Goal: Task Accomplishment & Management: Complete application form

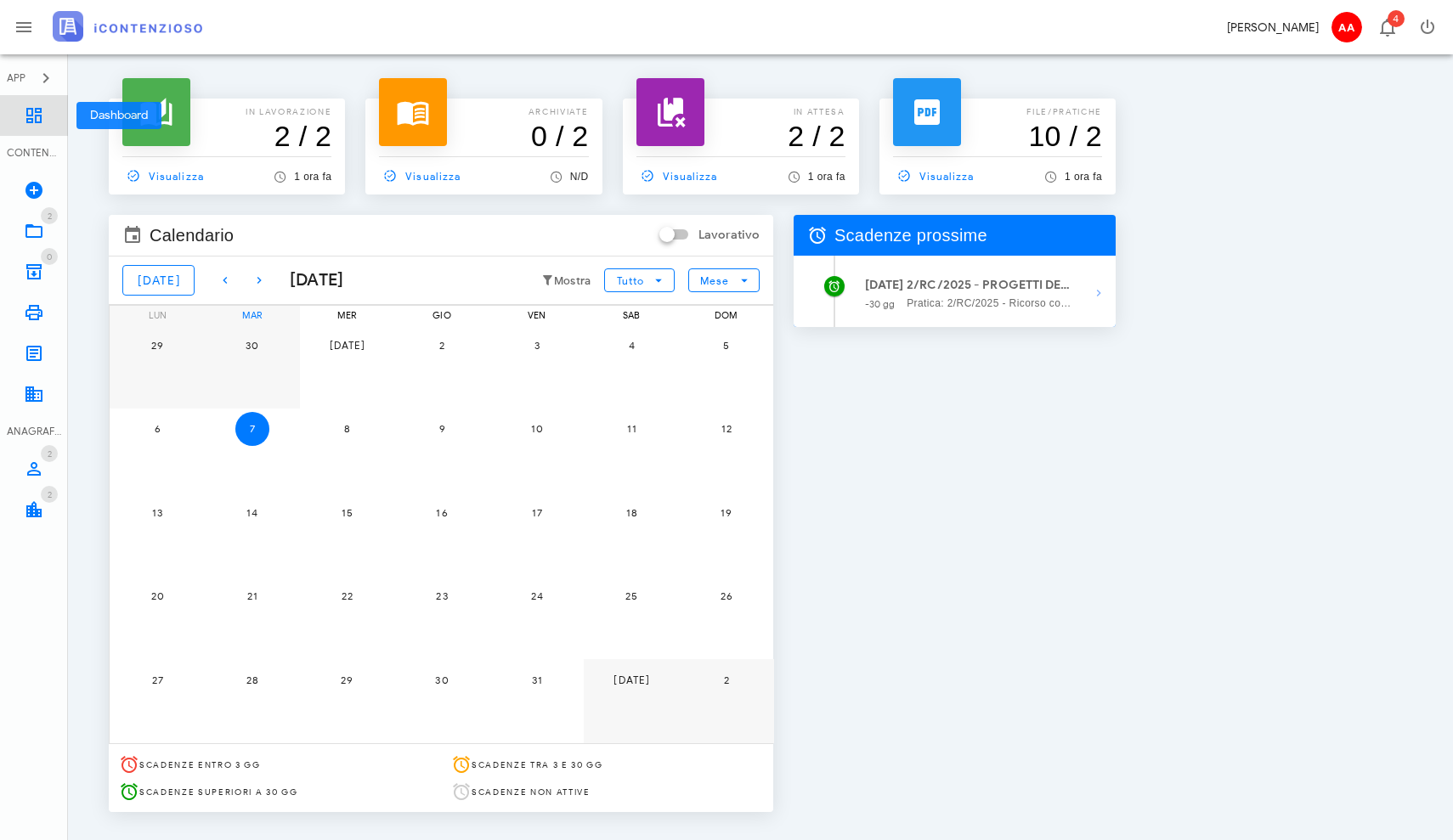
click at [35, 118] on icon at bounding box center [34, 115] width 20 height 20
click at [31, 126] on link "Dashboard" at bounding box center [34, 116] width 68 height 41
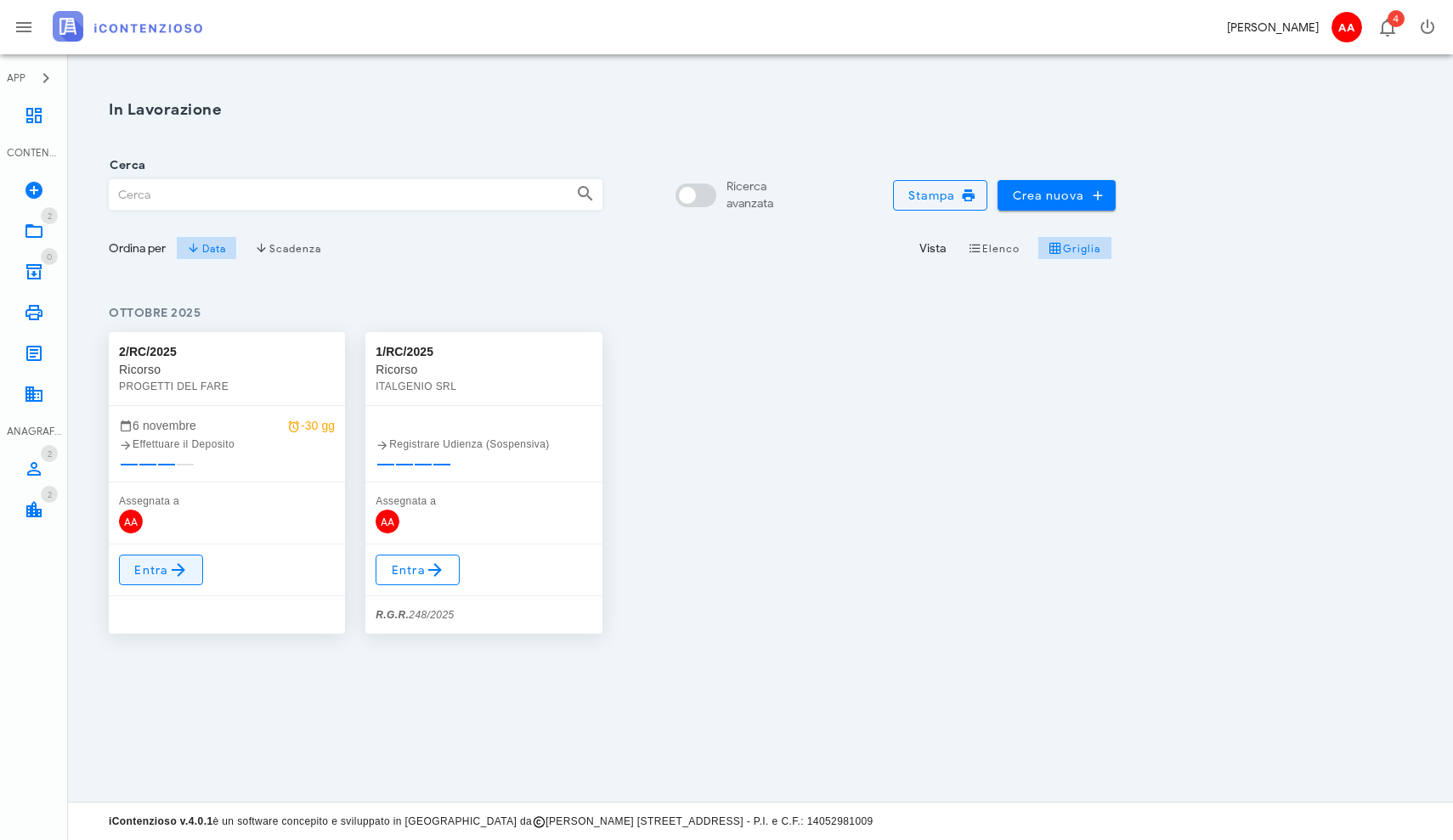
click at [176, 578] on icon at bounding box center [178, 569] width 20 height 20
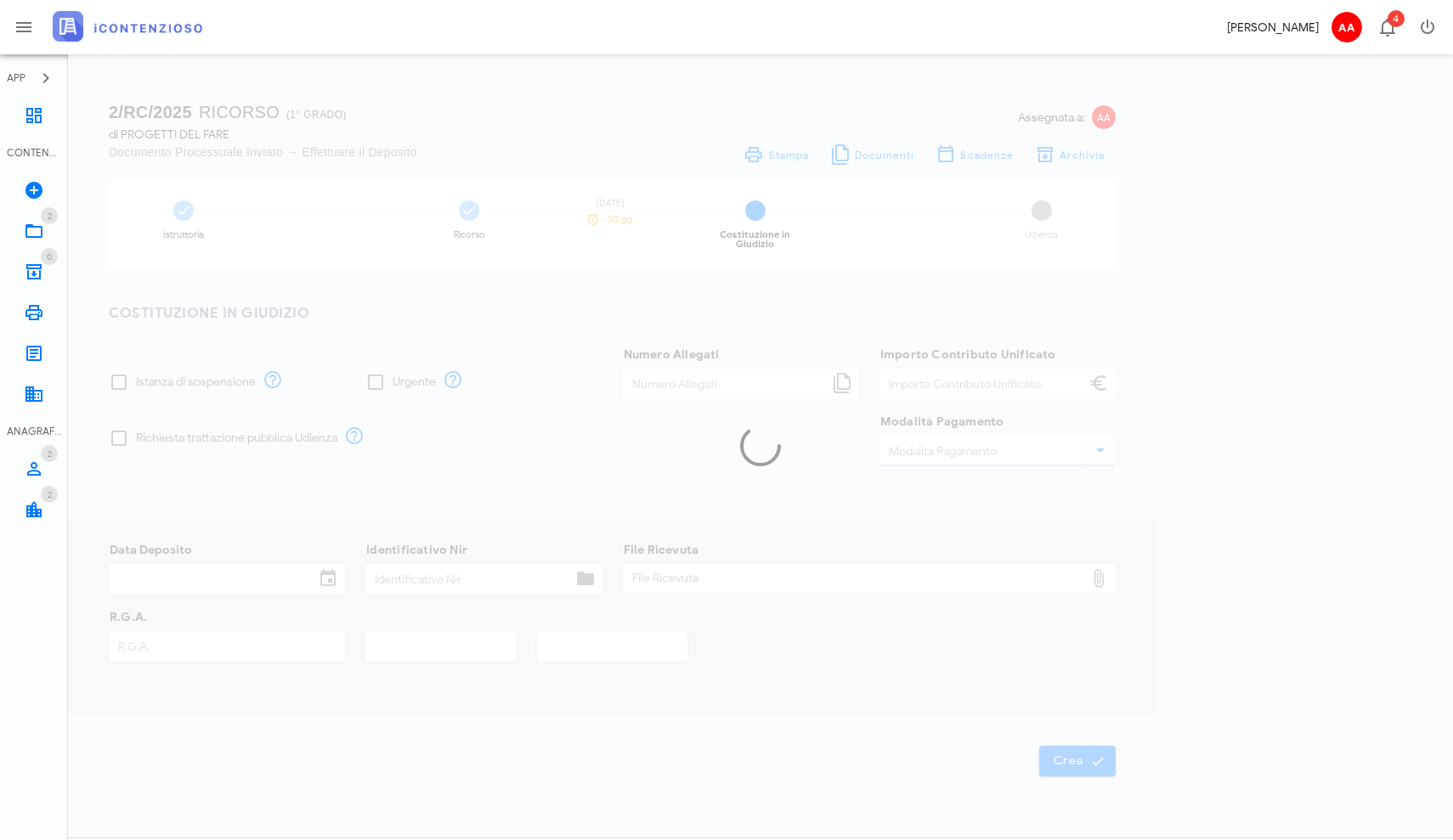
type input "120,00"
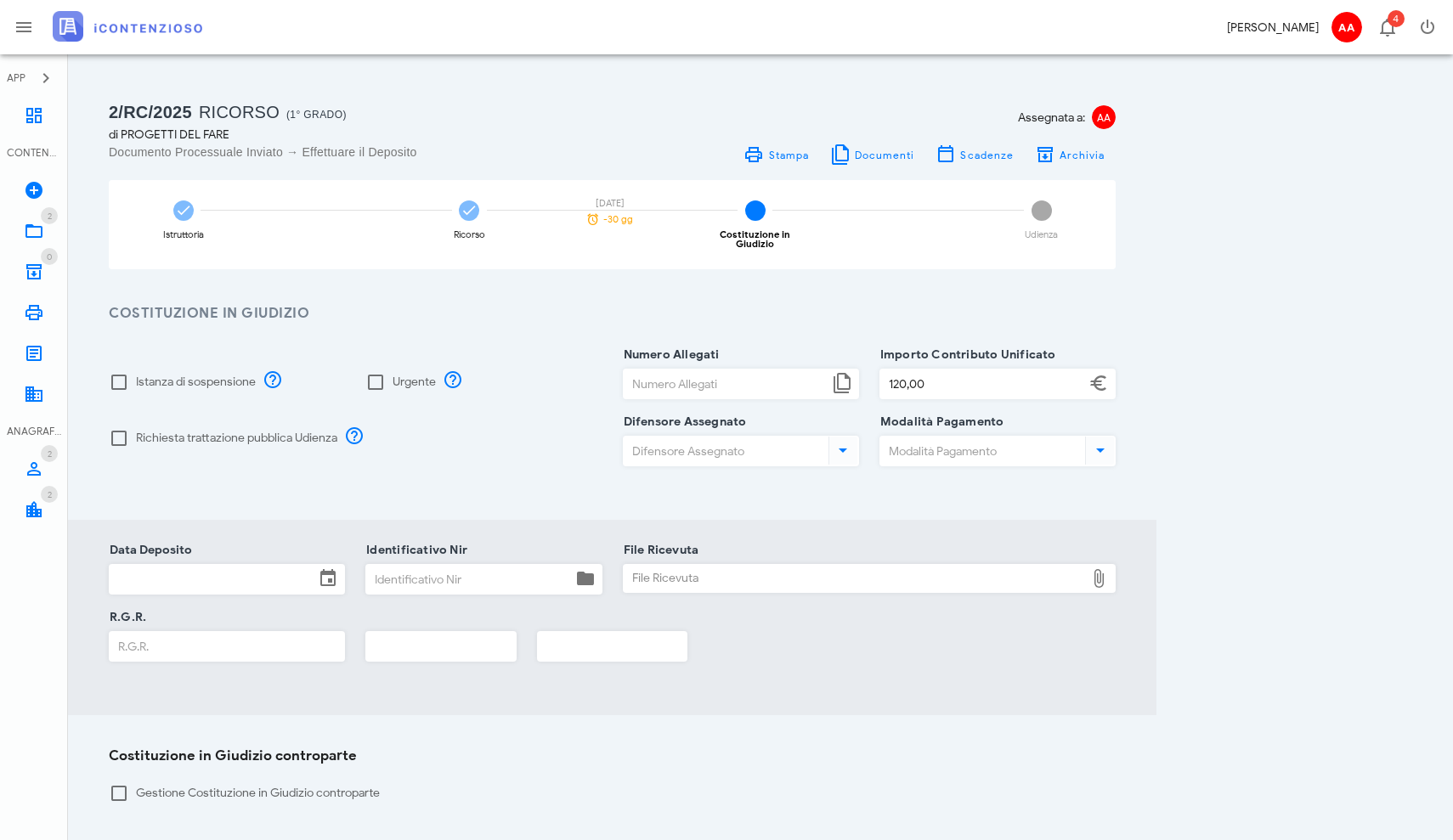
click at [422, 455] on div "Richiesta trattazione pubblica Udienza" at bounding box center [355, 439] width 514 height 56
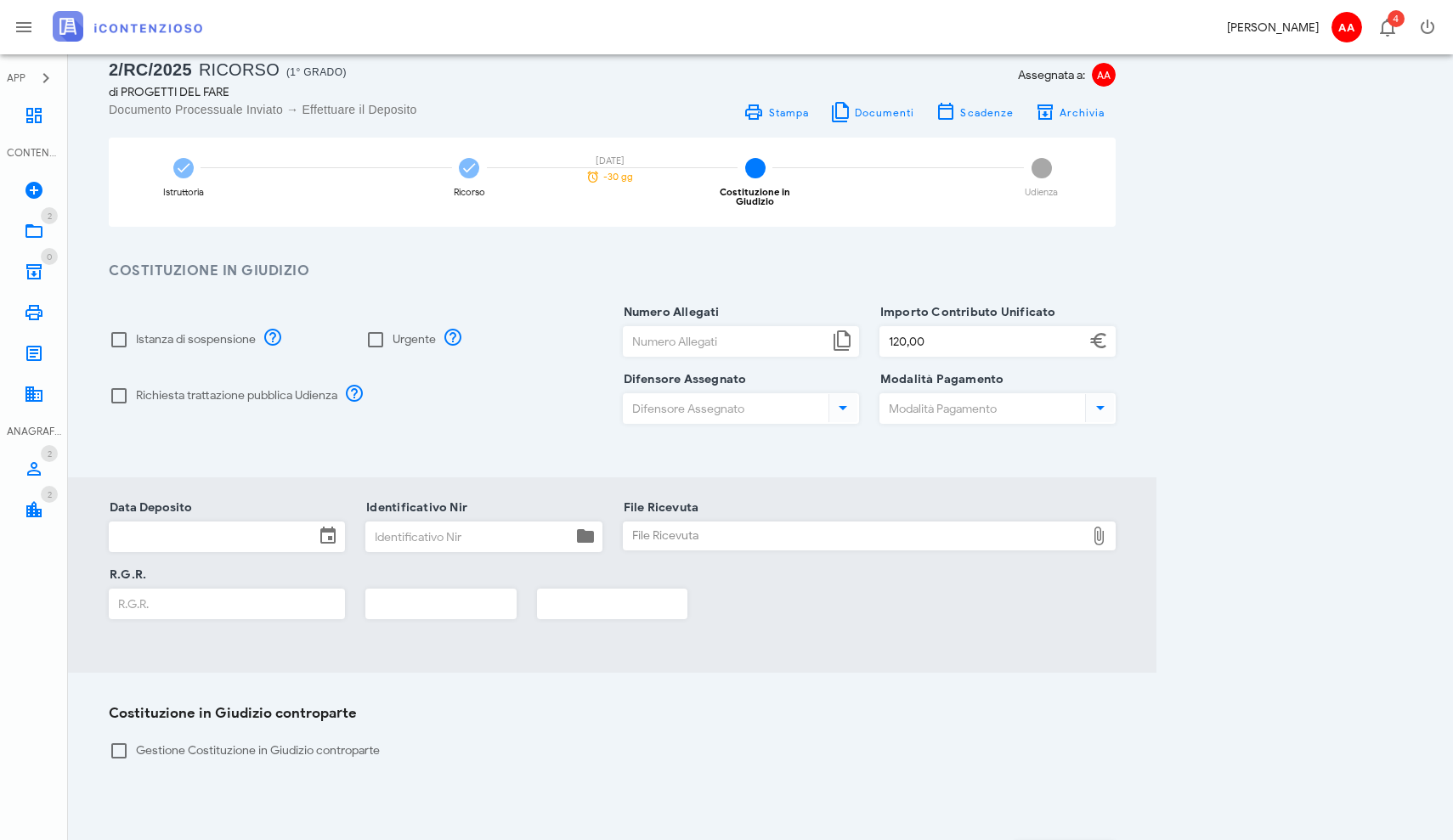
scroll to position [40, 0]
click at [120, 339] on div at bounding box center [119, 342] width 29 height 29
checkbox input "true"
click at [124, 395] on div at bounding box center [119, 398] width 29 height 29
checkbox input "true"
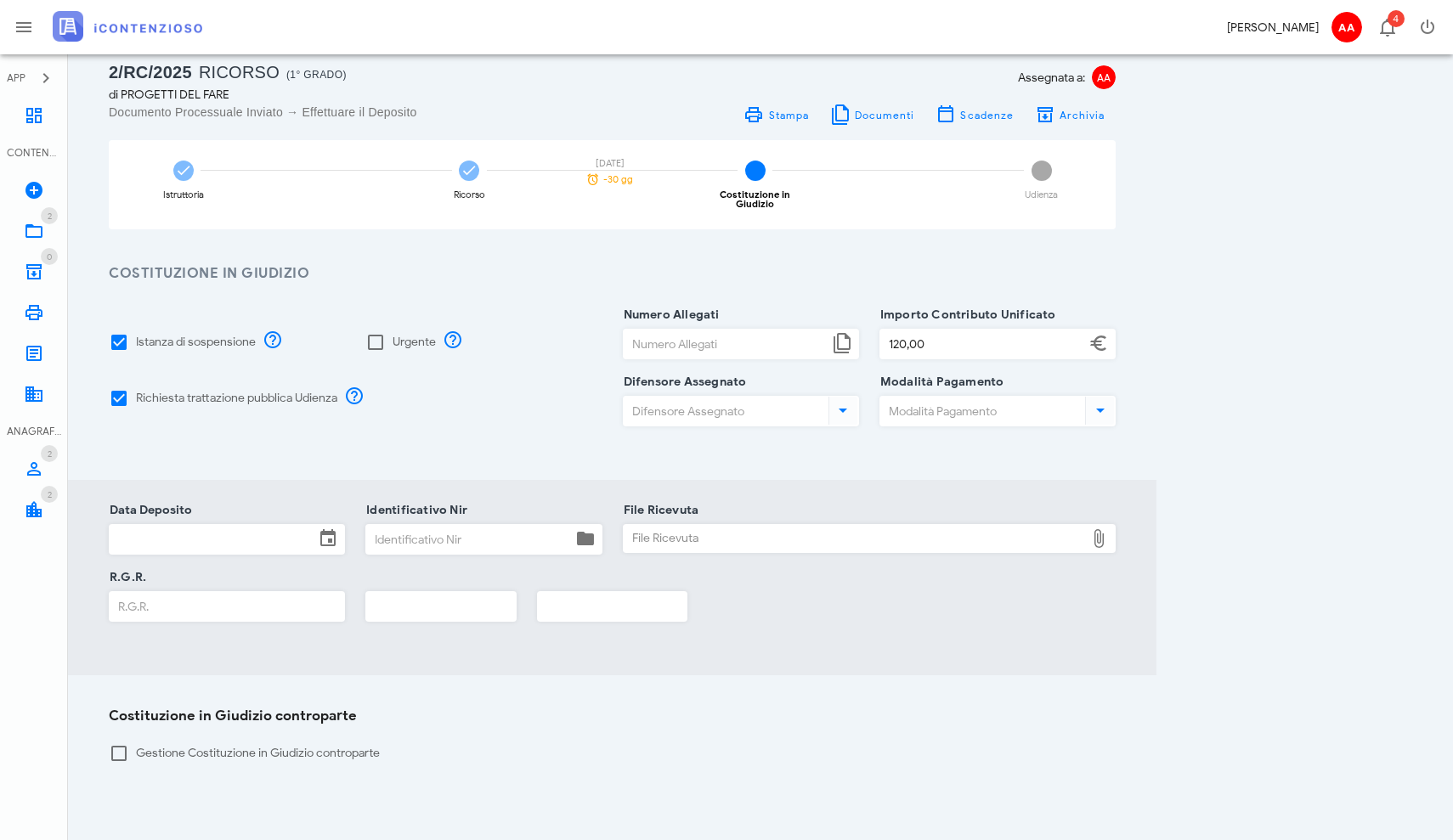
click at [709, 335] on input "Numero Allegati" at bounding box center [726, 344] width 205 height 29
click at [844, 338] on icon at bounding box center [842, 343] width 20 height 20
click at [810, 338] on input "Numero Allegati" at bounding box center [726, 344] width 205 height 29
click at [852, 401] on icon at bounding box center [843, 410] width 20 height 20
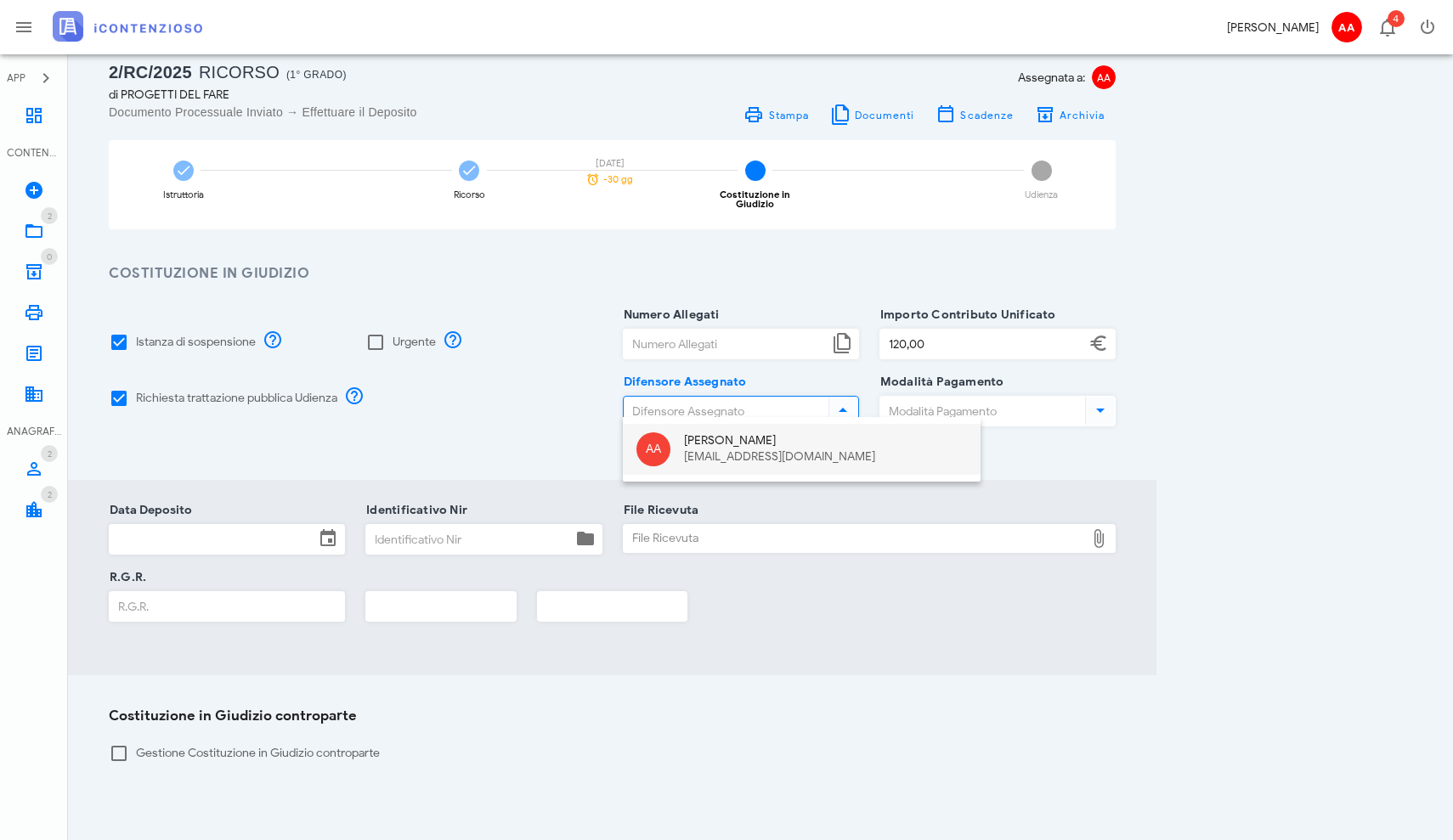
click at [756, 446] on div "Alfredo Addonizio" at bounding box center [826, 441] width 283 height 14
type input "Alfredo Addonizio"
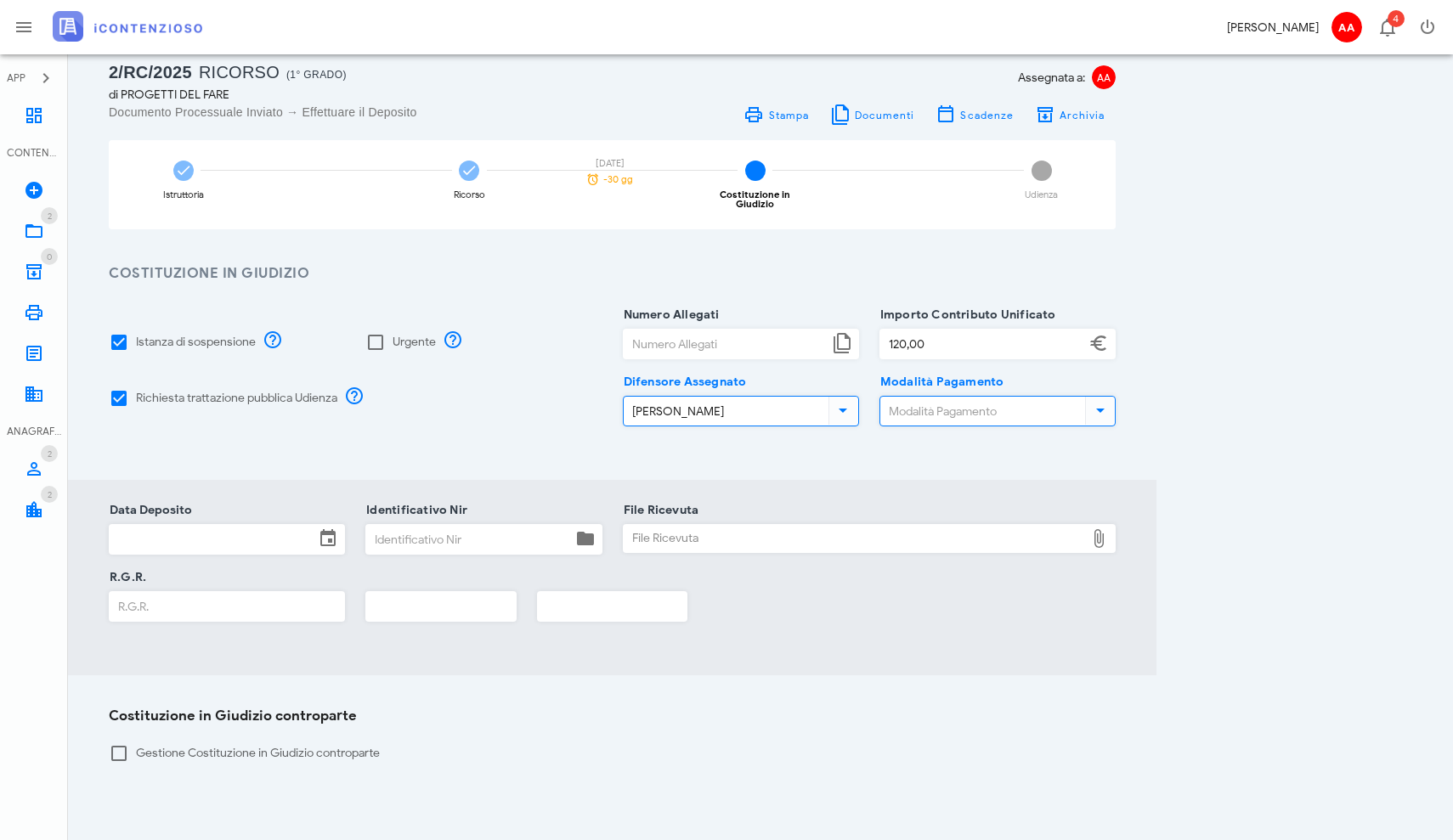
click at [966, 403] on input "Modalità Pagamento" at bounding box center [982, 411] width 202 height 29
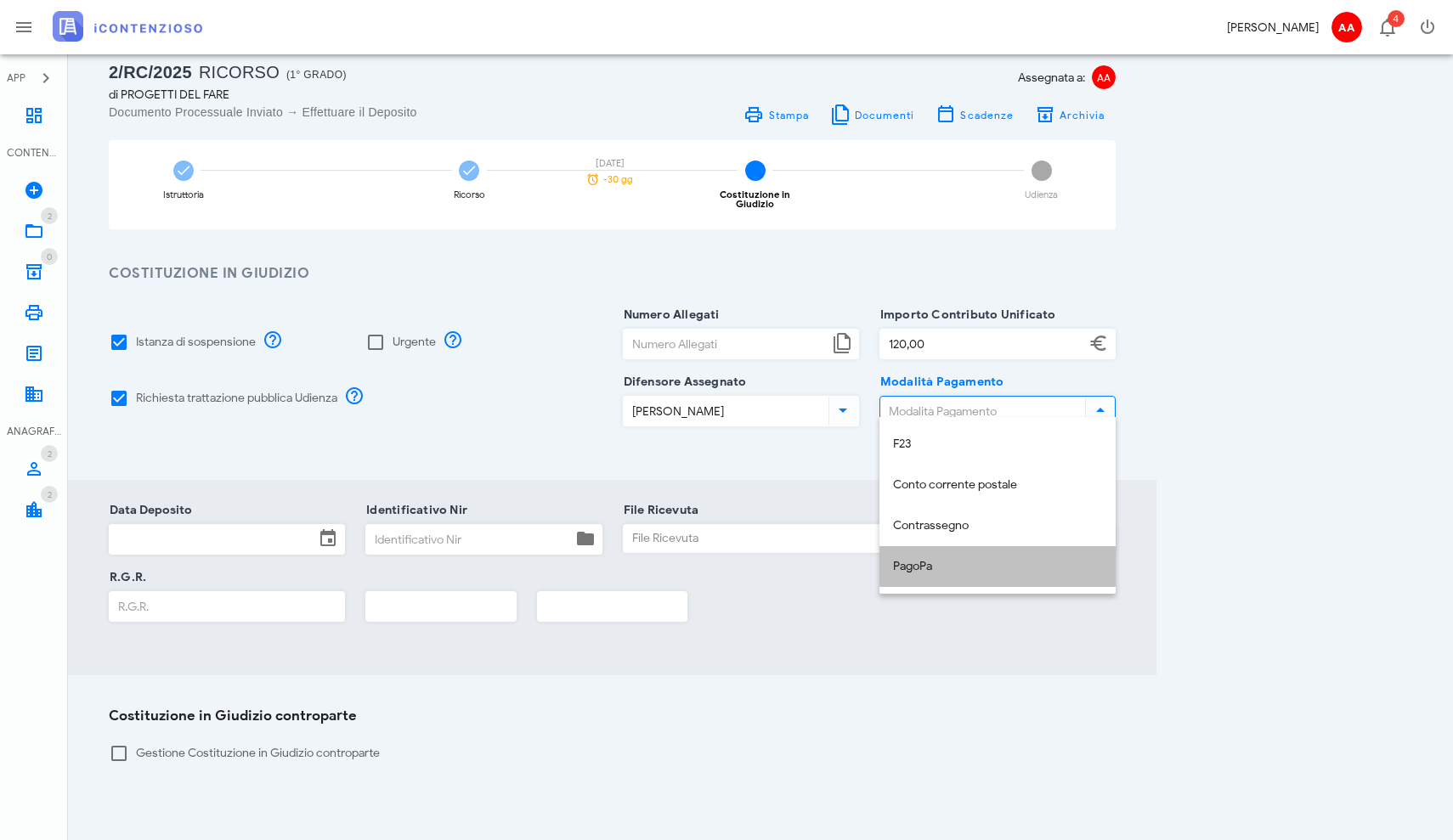
click at [922, 562] on div "PagoPa" at bounding box center [998, 567] width 209 height 14
type input "PagoPa"
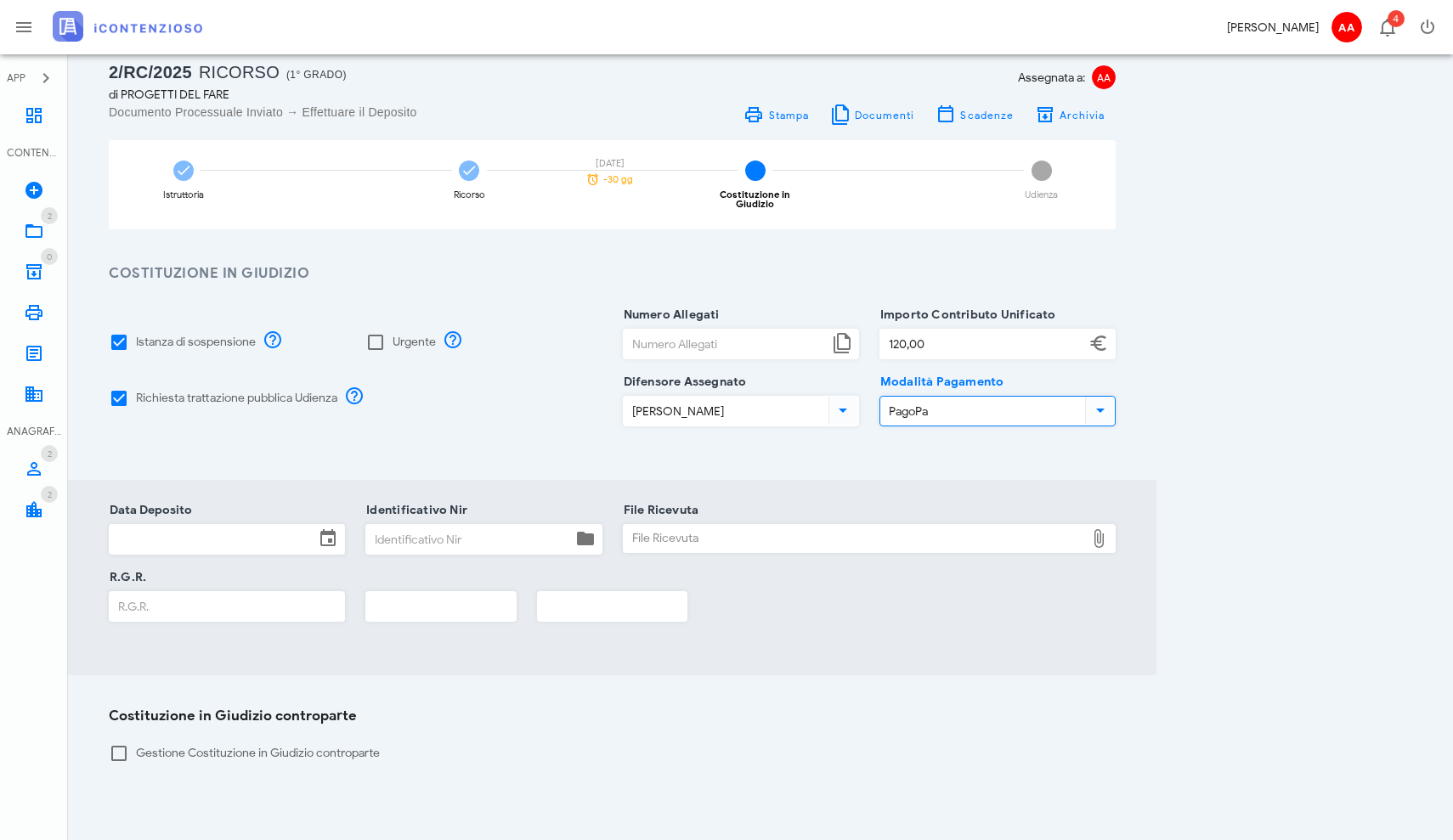
click at [844, 338] on icon at bounding box center [842, 343] width 20 height 20
click at [743, 334] on input "Numero Allegati" at bounding box center [726, 344] width 205 height 29
click at [229, 532] on input "Data Deposito" at bounding box center [212, 539] width 205 height 29
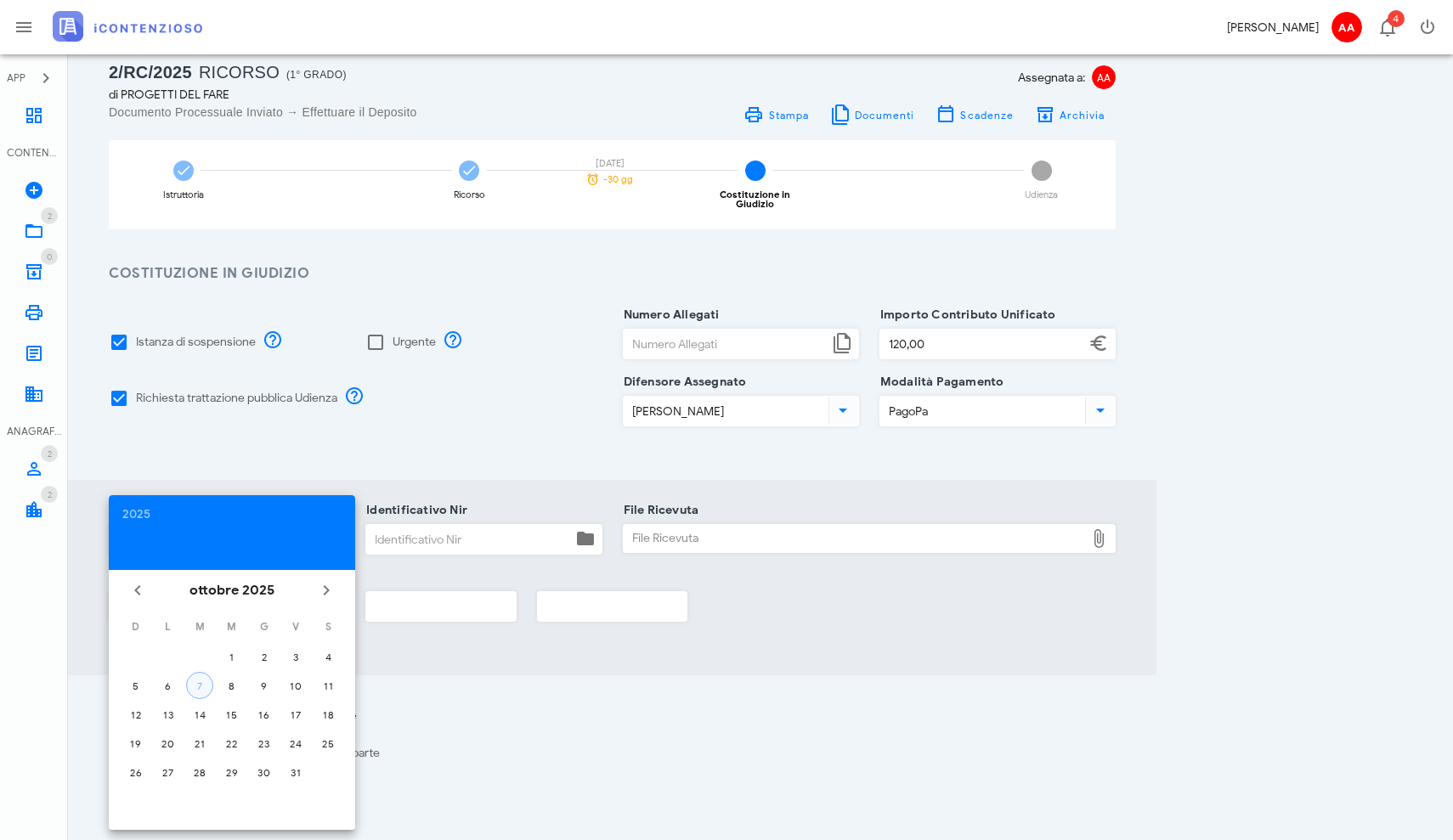
click at [199, 686] on div "7" at bounding box center [199, 686] width 26 height 12
type input "07/10/2025"
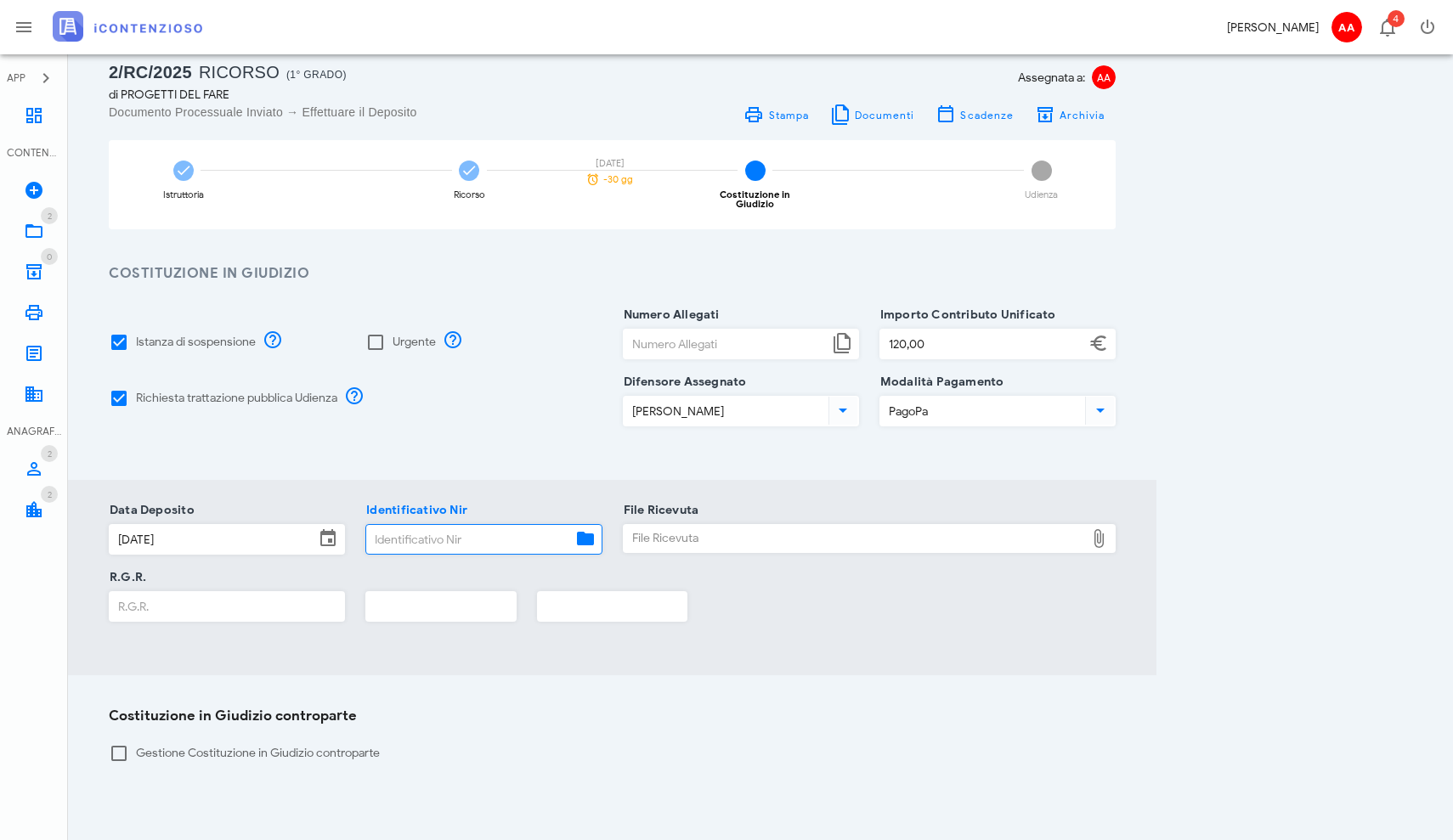
click at [478, 527] on input "Identificativo Nir" at bounding box center [469, 539] width 205 height 29
click at [427, 537] on input "Identificativo Nir" at bounding box center [469, 539] width 205 height 29
paste input "190134."
type input "190134."
click at [716, 532] on div "File Ricevuta" at bounding box center [854, 538] width 463 height 27
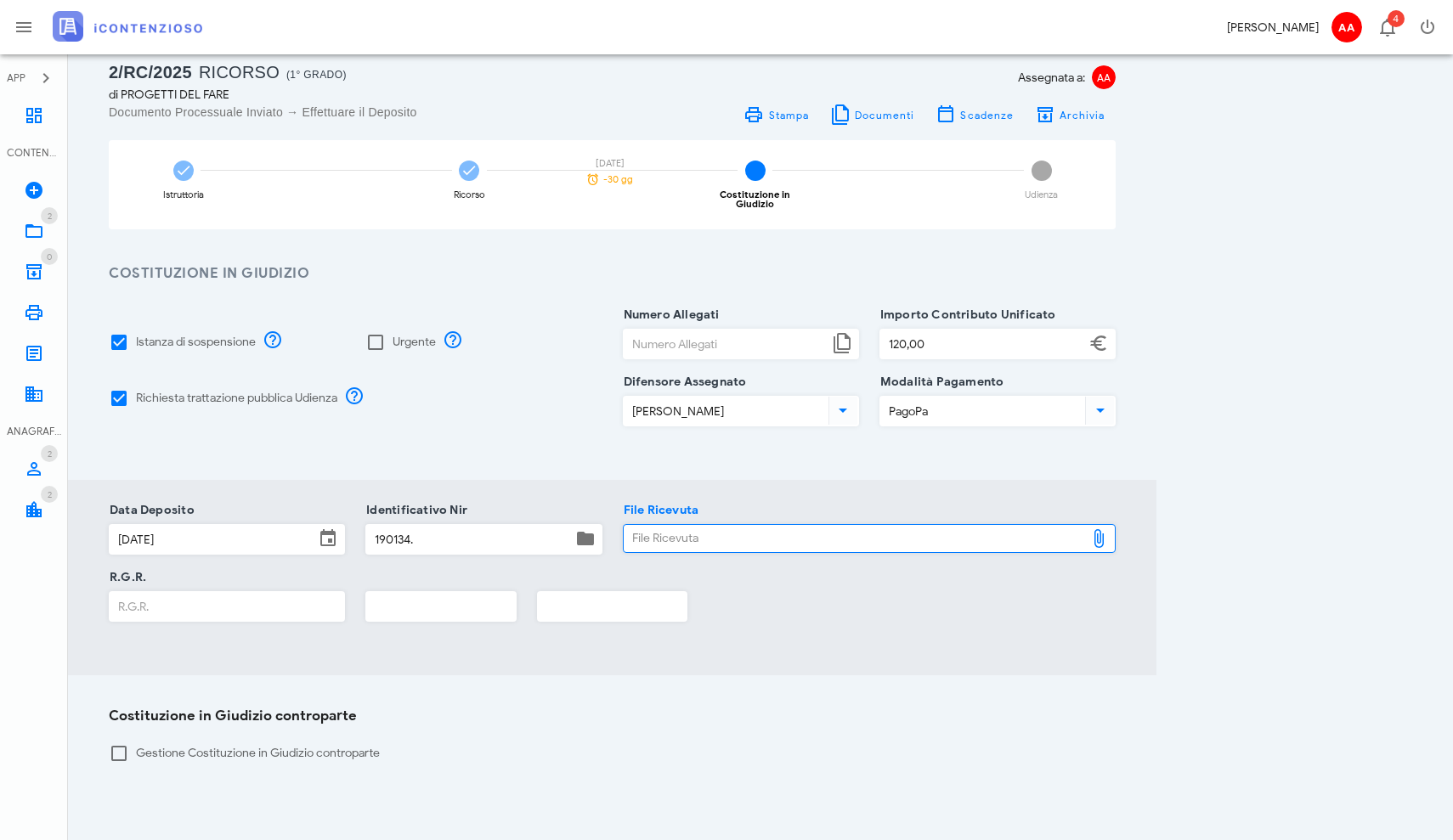
click at [1064, 536] on div "File Ricevuta" at bounding box center [854, 538] width 463 height 27
type input "C:\fakepath\NOTIFICA PROTOCOLLAZIONE MESSAGGIO DI POSTA ELETTRONICA CERTIFICATA…"
click at [224, 597] on input "R.G.R." at bounding box center [226, 607] width 234 height 29
click at [842, 638] on div "Data Deposito 07/10/2025 Identificativo Nir 190134. File Ricevuta File Ricevuta…" at bounding box center [612, 577] width 1089 height 195
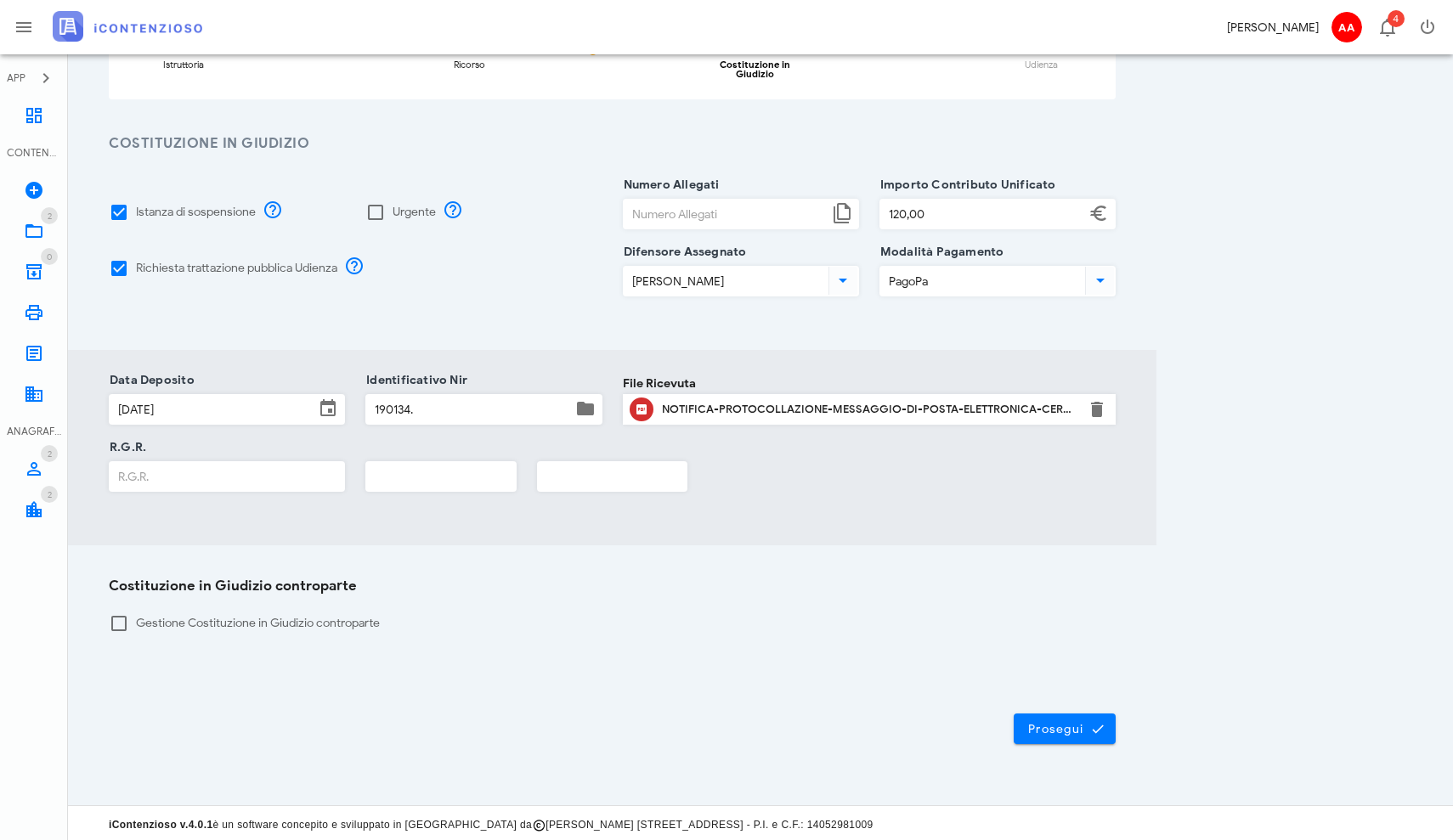
scroll to position [164, 0]
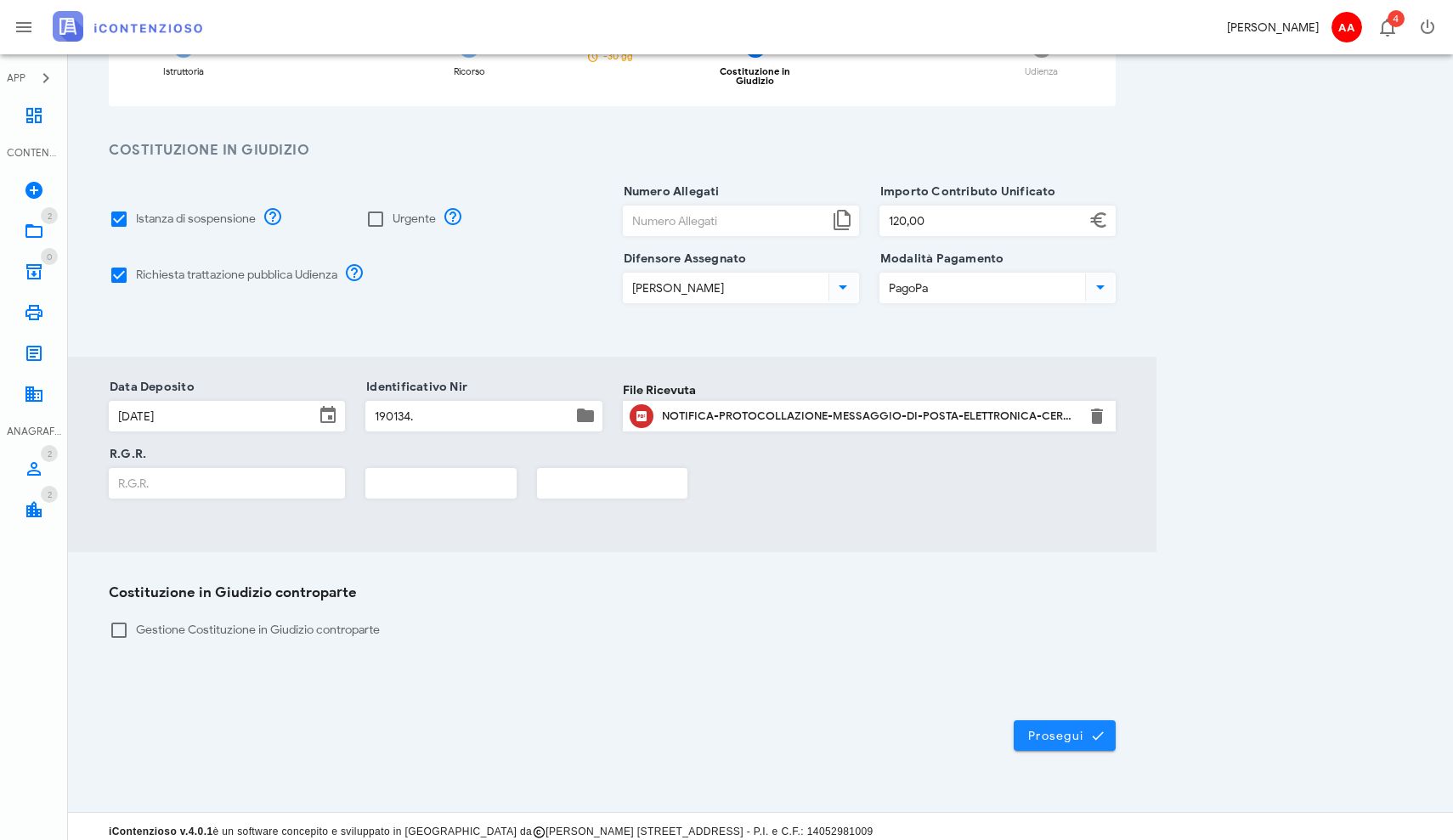
click at [1055, 736] on button "Prosegui" at bounding box center [1064, 736] width 102 height 31
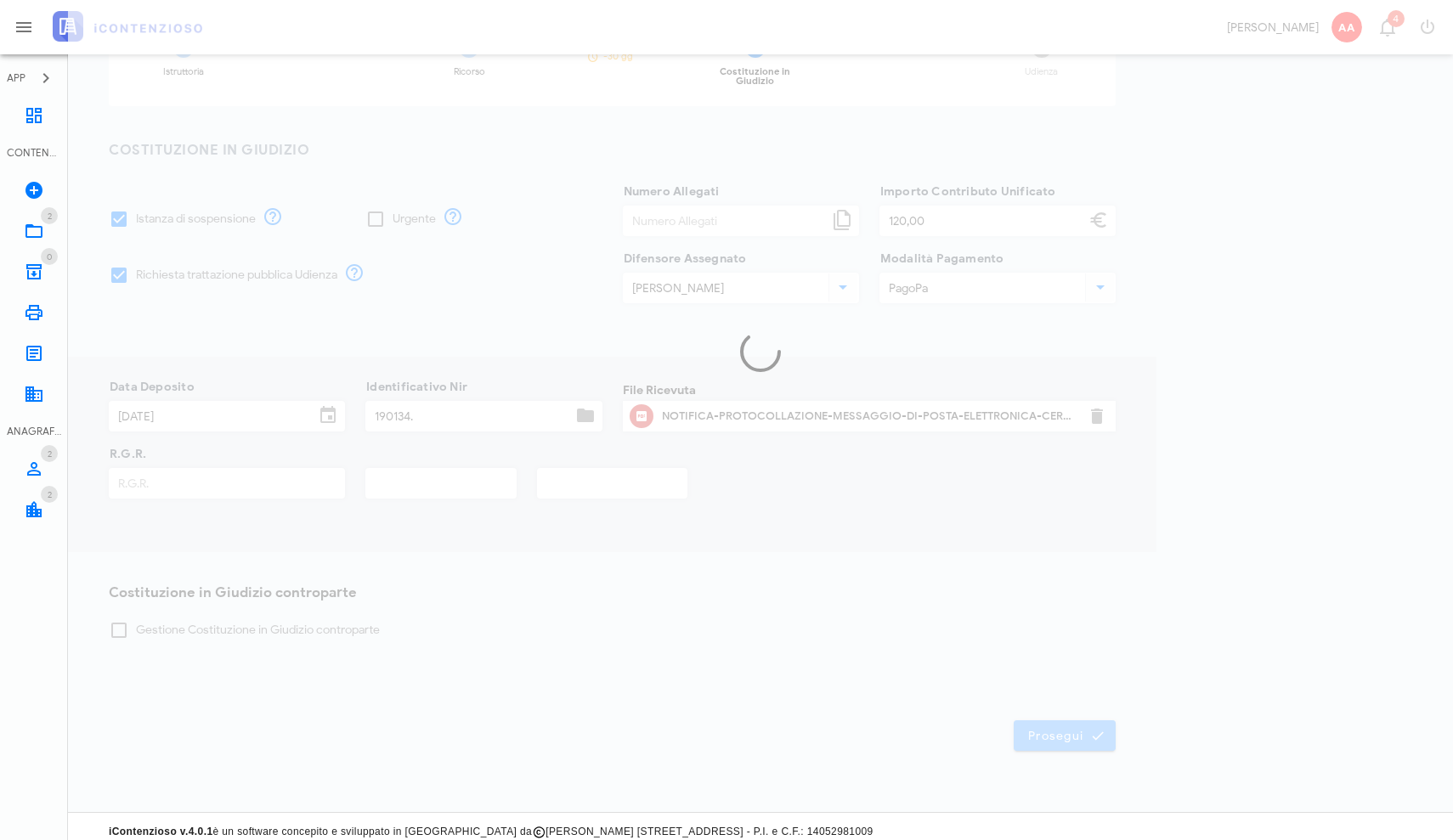
scroll to position [0, 0]
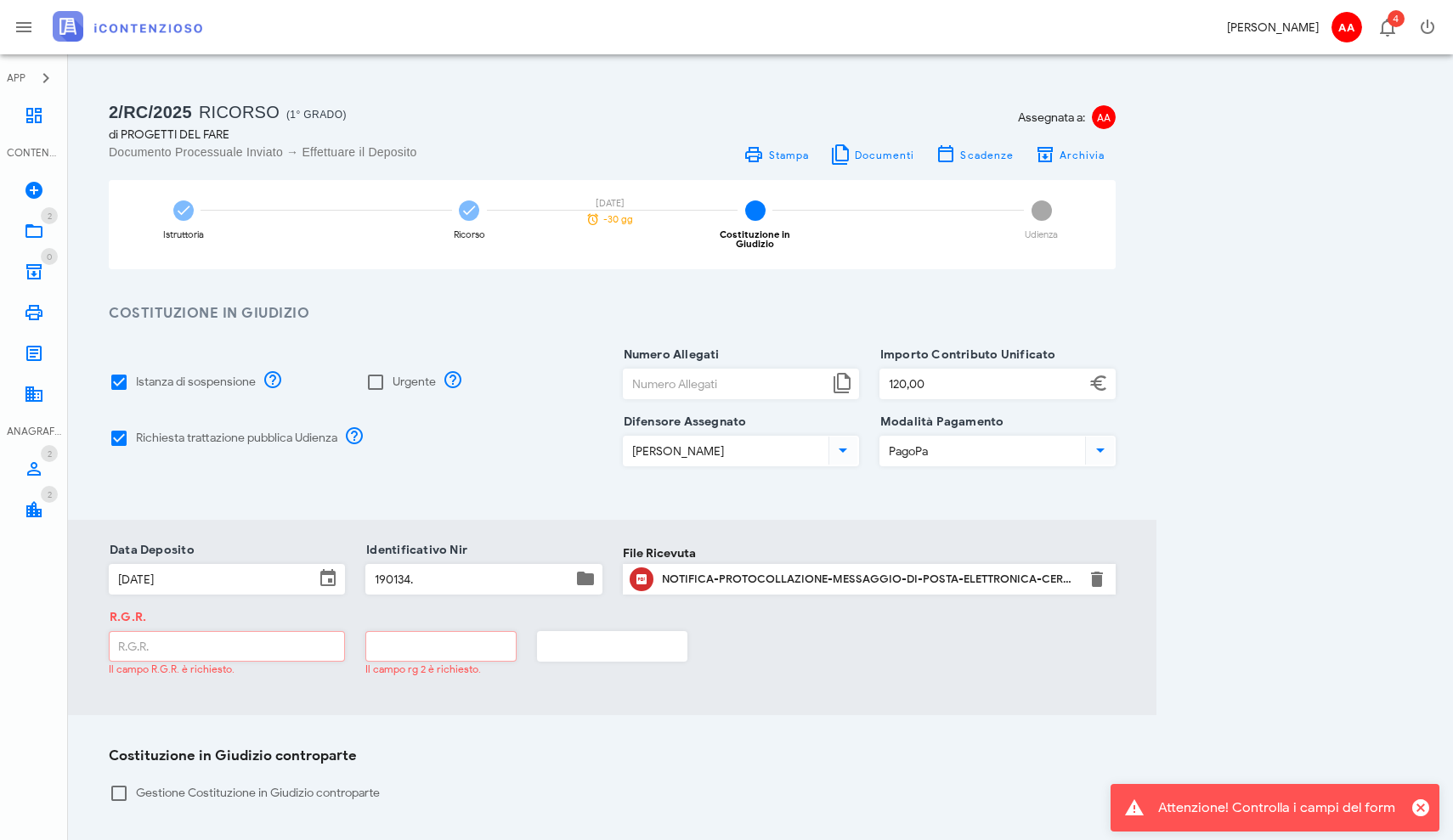
click at [337, 637] on input "R.G.R." at bounding box center [226, 646] width 234 height 29
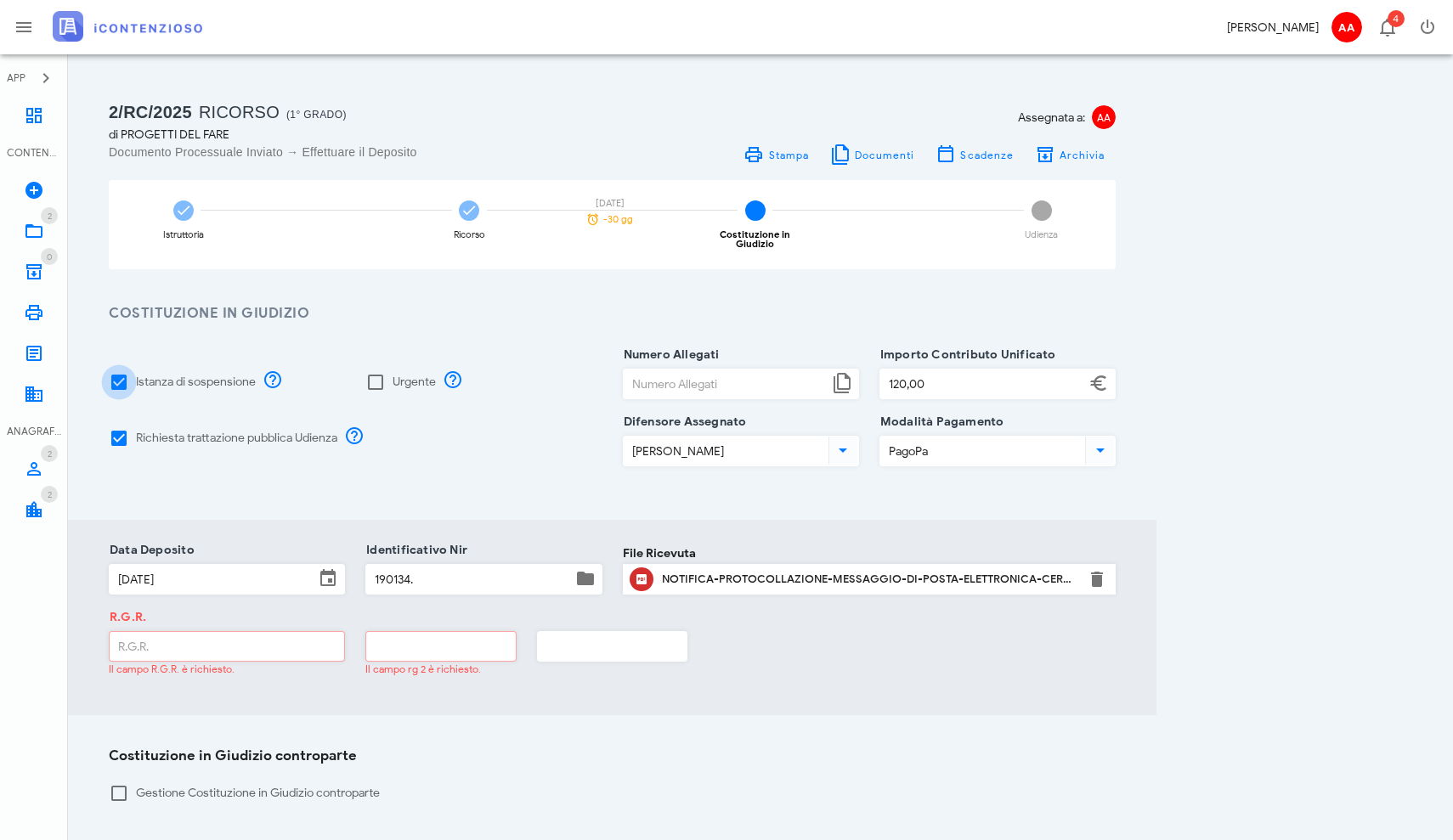
click at [126, 370] on div at bounding box center [119, 382] width 29 height 29
checkbox input "false"
click at [122, 425] on div at bounding box center [119, 439] width 29 height 29
checkbox input "false"
click at [41, 264] on icon at bounding box center [34, 271] width 20 height 20
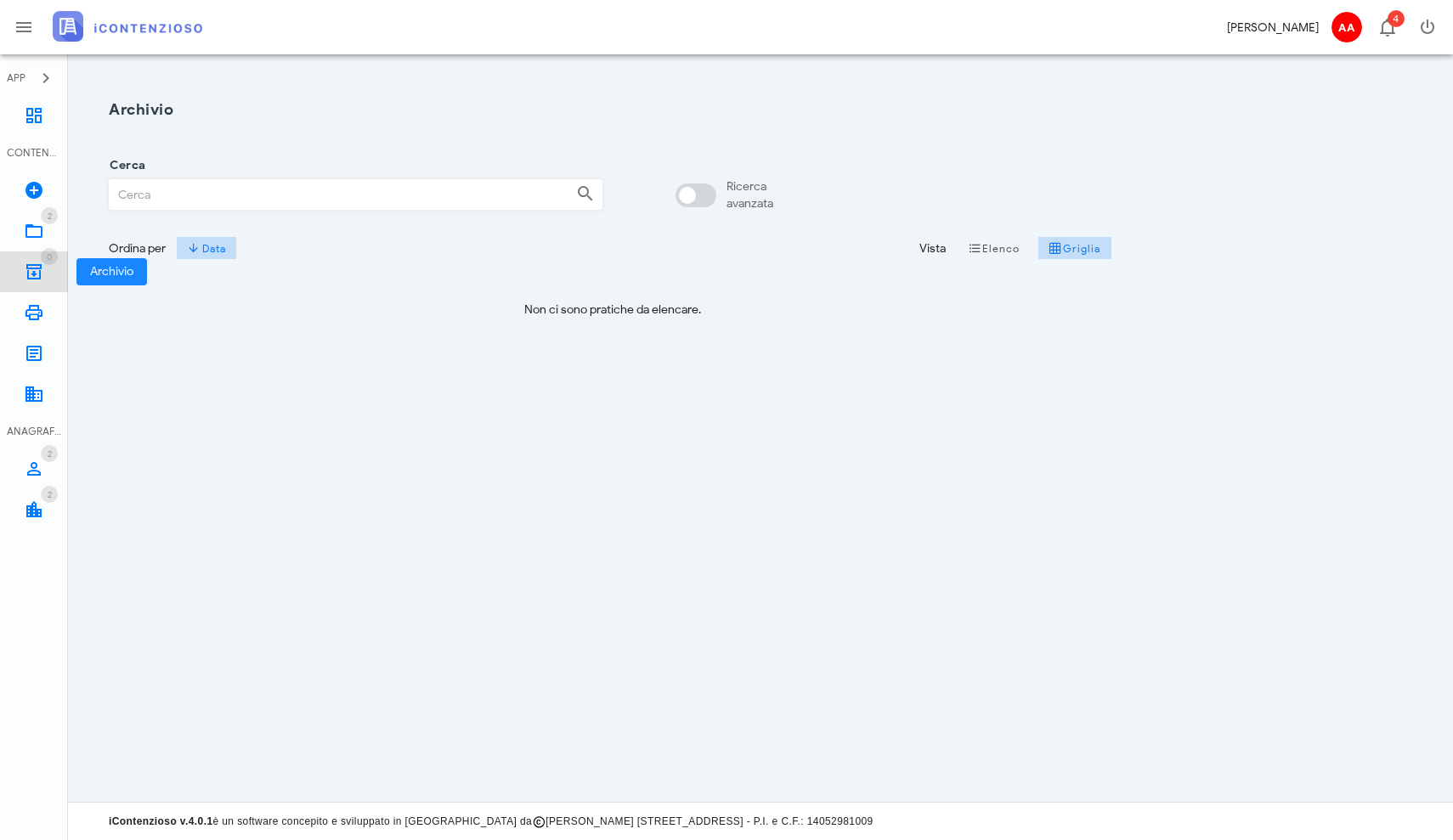
click at [40, 269] on icon at bounding box center [34, 271] width 20 height 20
click at [42, 225] on icon at bounding box center [34, 231] width 20 height 20
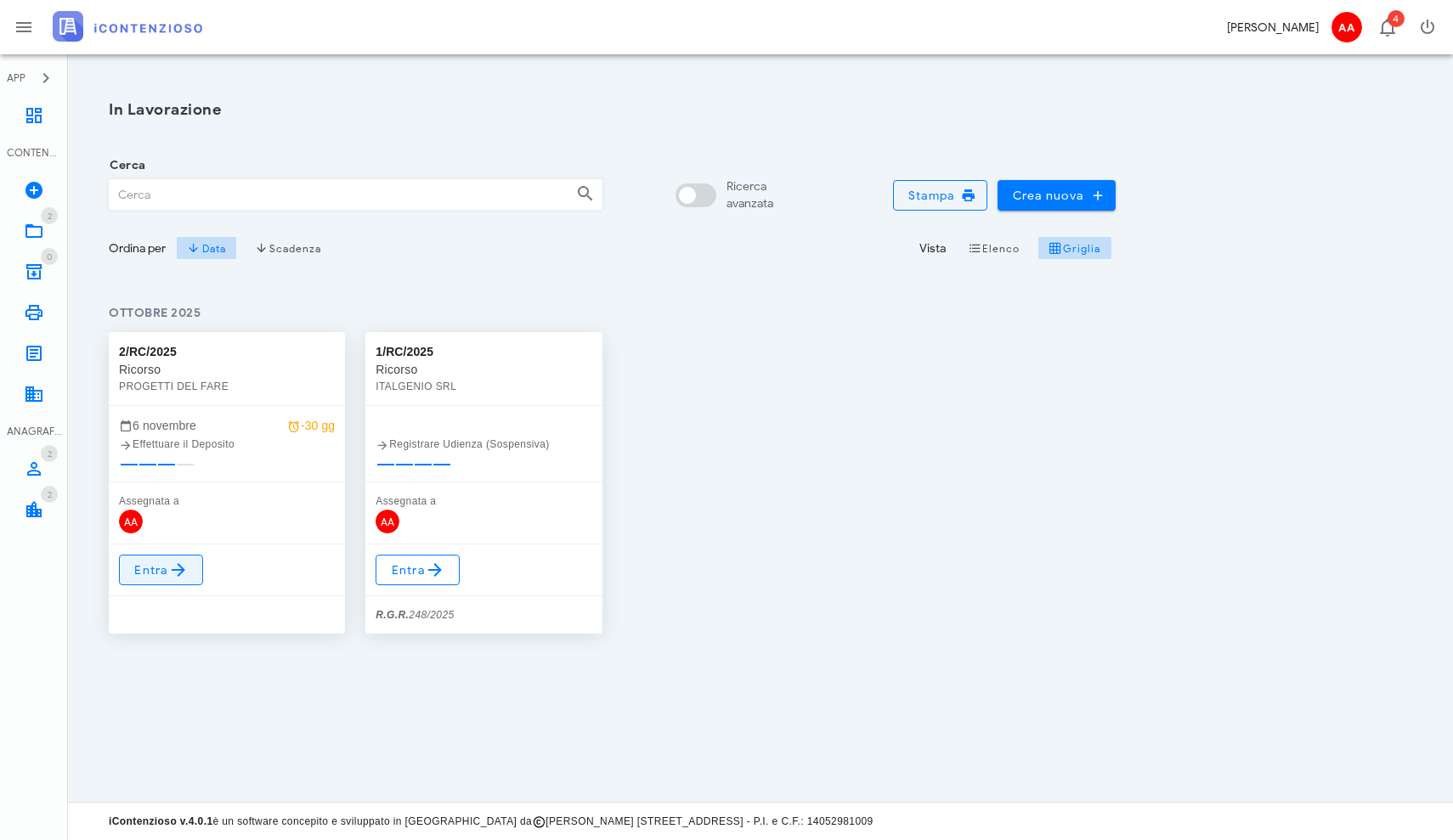
click at [166, 570] on span "Entra" at bounding box center [161, 569] width 55 height 20
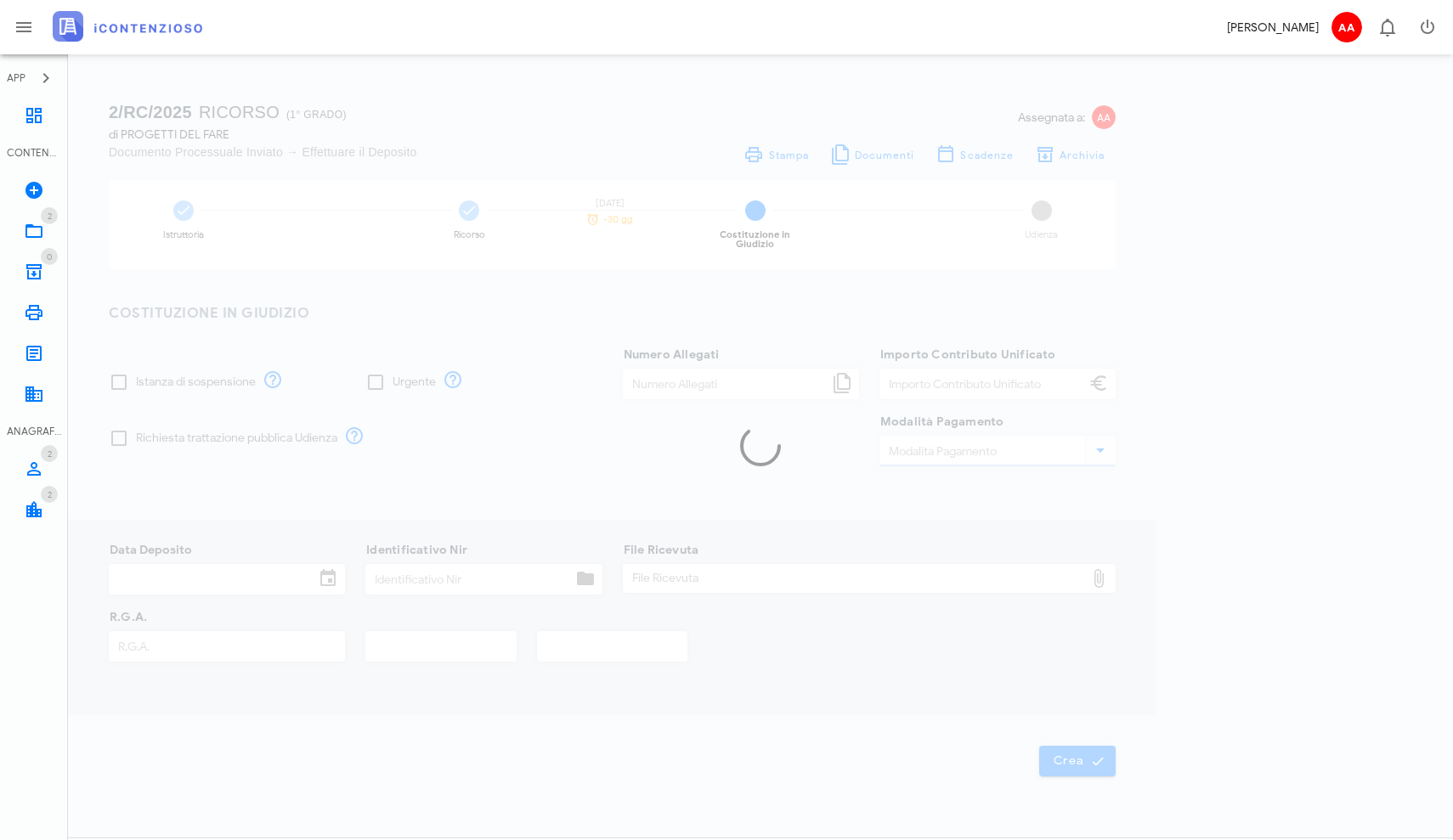
type input "120,00"
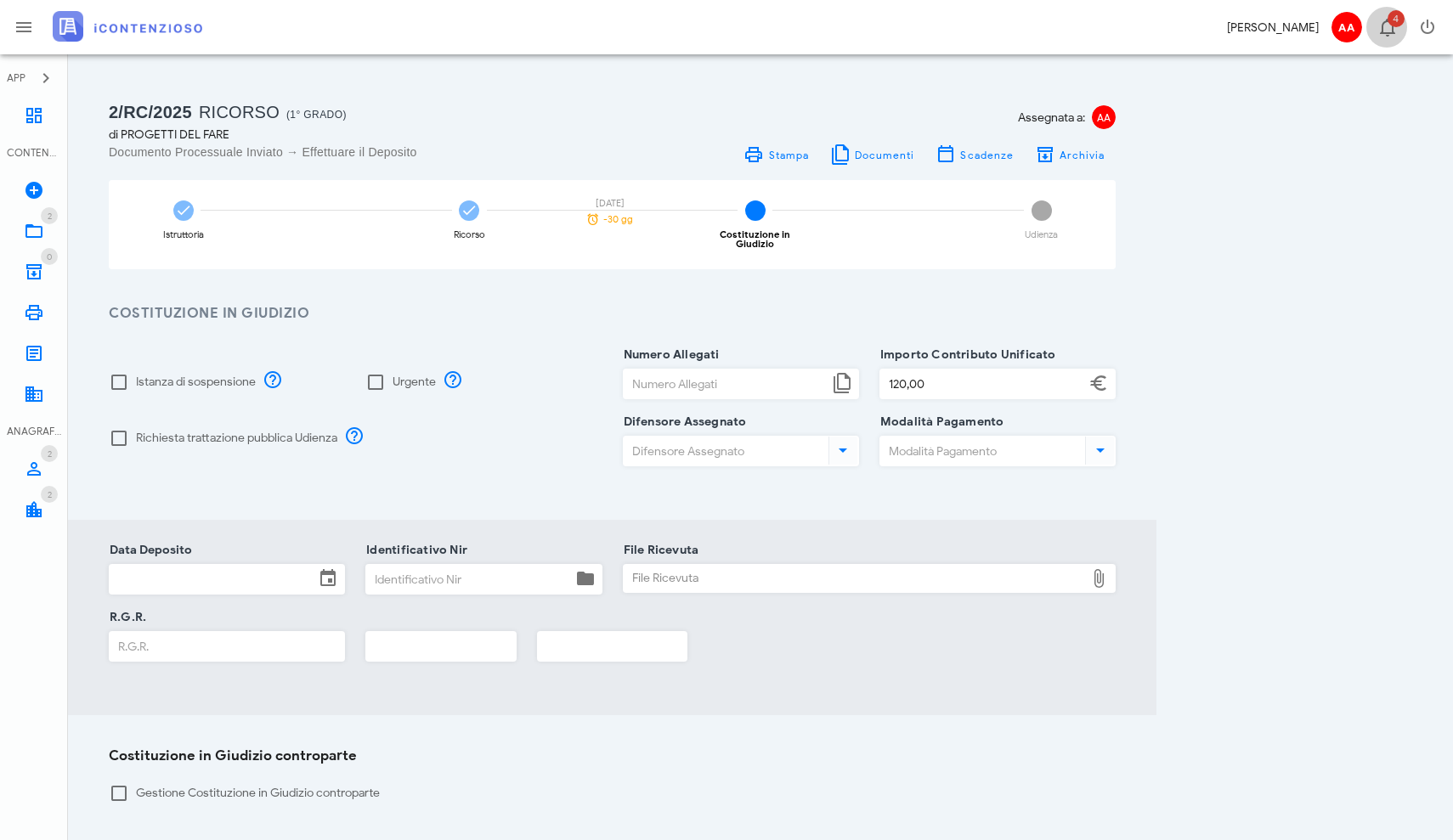
click at [1390, 19] on span "4" at bounding box center [1396, 19] width 17 height 17
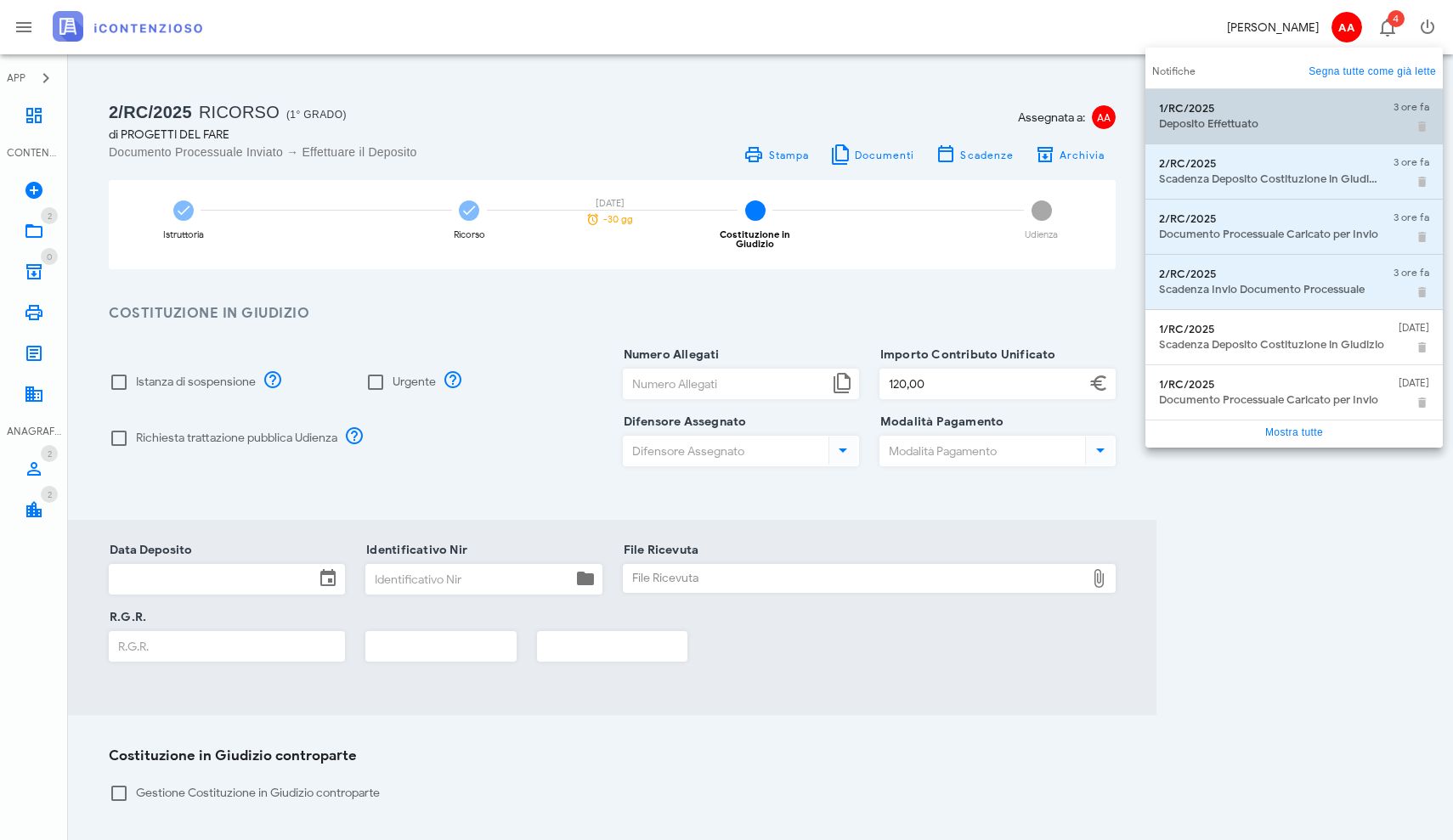
click at [1253, 115] on div "1/RC/2025" at bounding box center [1270, 108] width 221 height 13
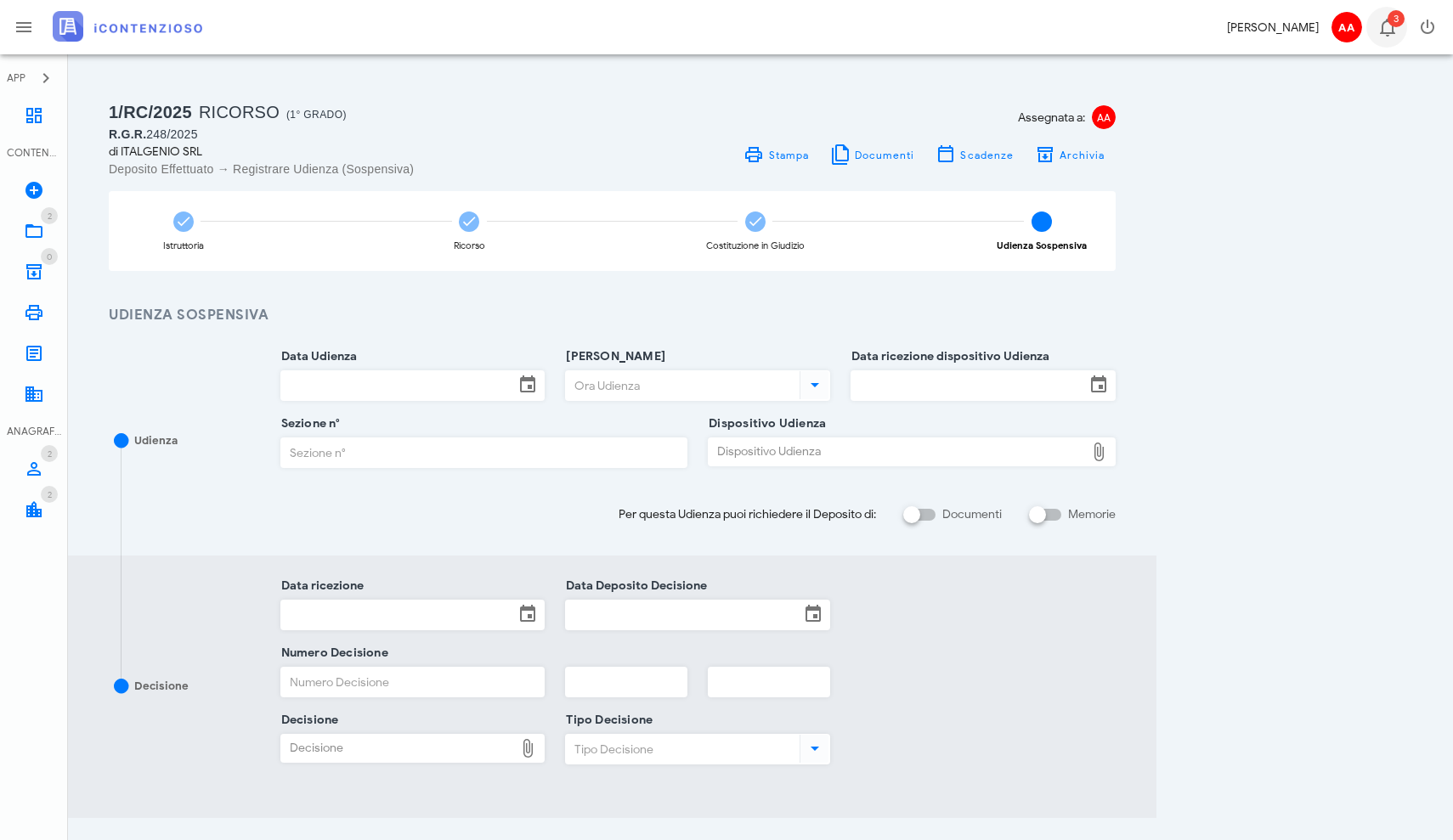
click at [1382, 23] on icon "button" at bounding box center [1388, 27] width 20 height 20
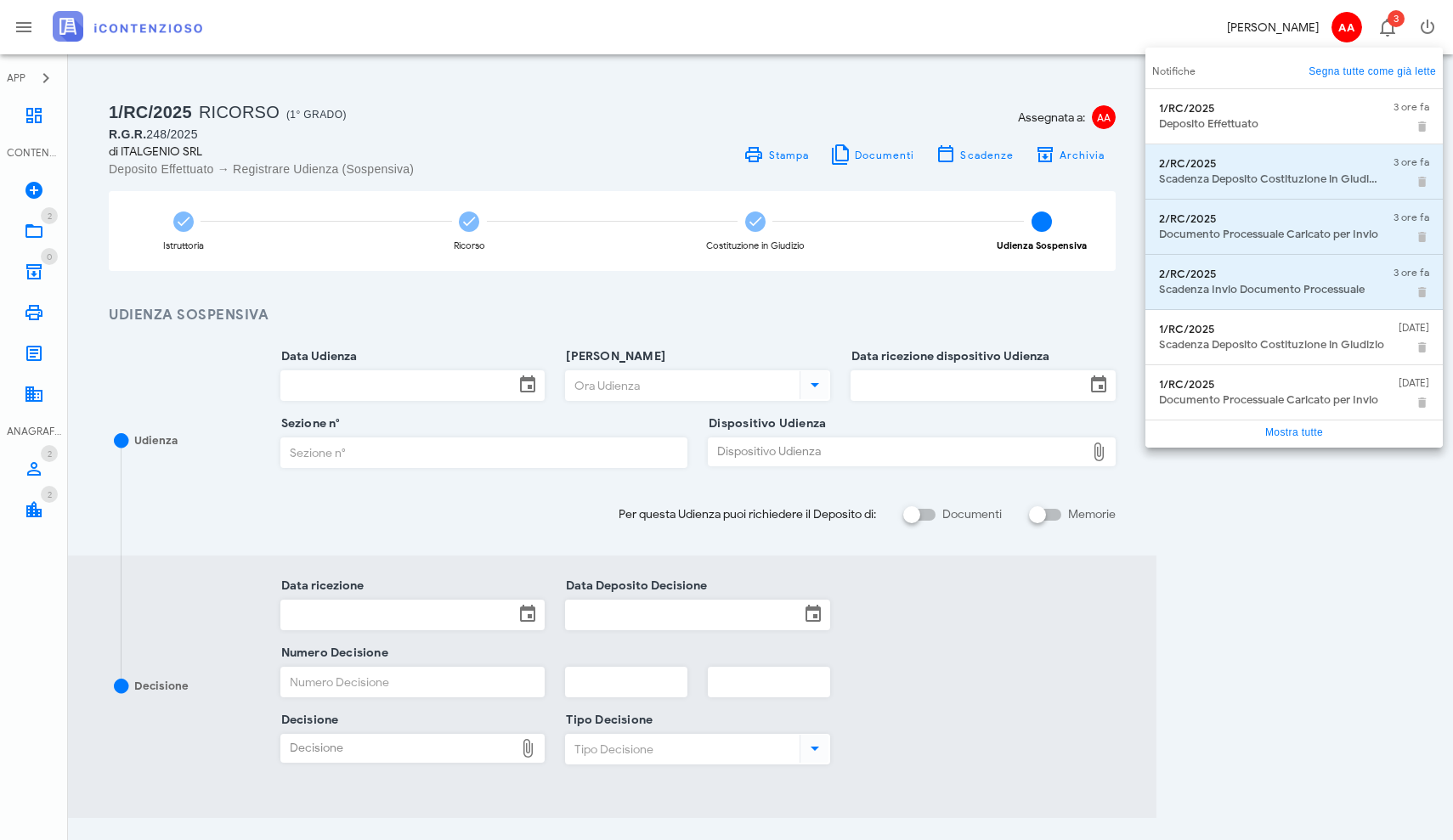
click at [1292, 431] on link "Mostra tutte" at bounding box center [1294, 431] width 57 height 11
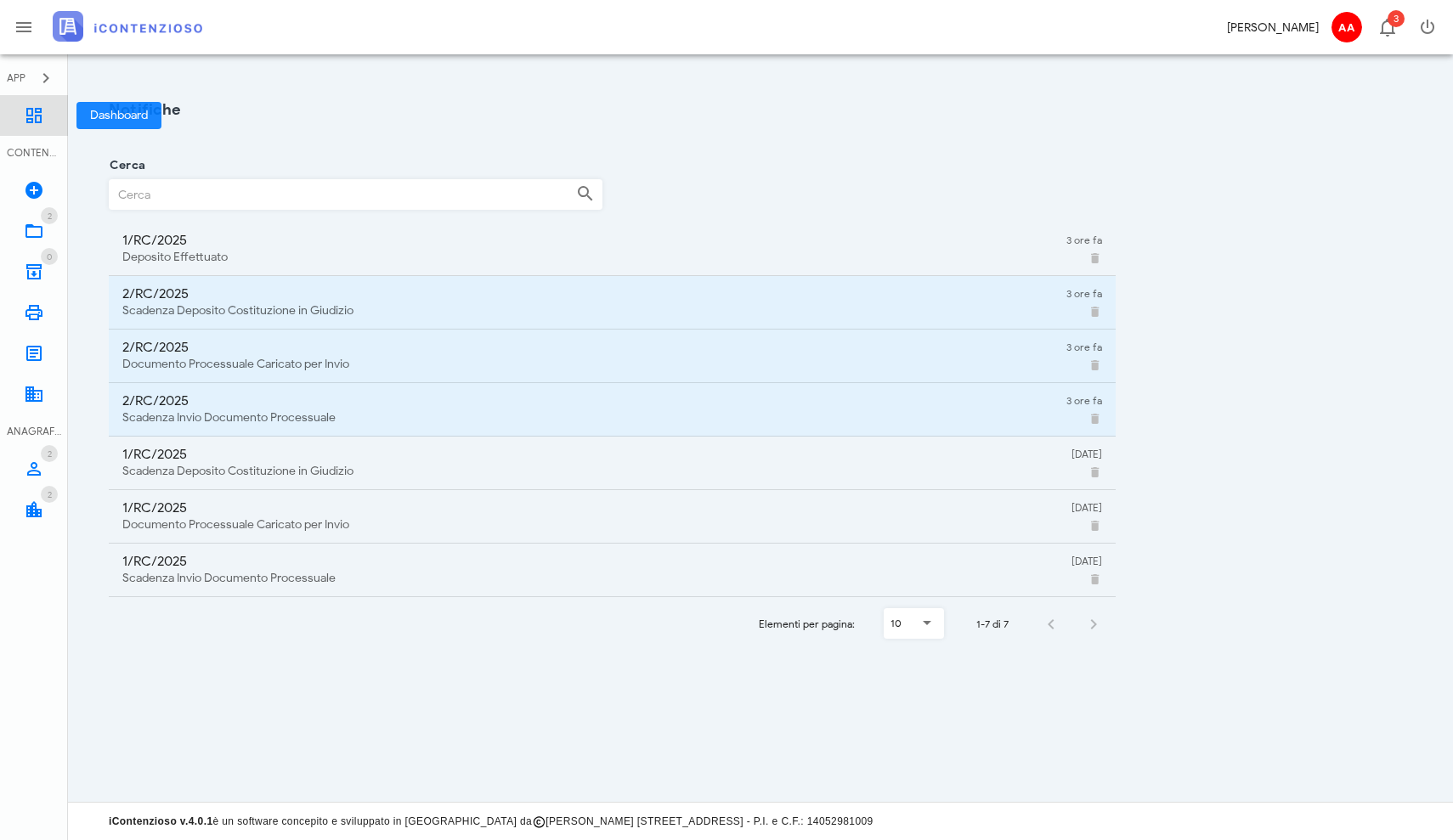
click at [33, 122] on icon at bounding box center [34, 115] width 20 height 20
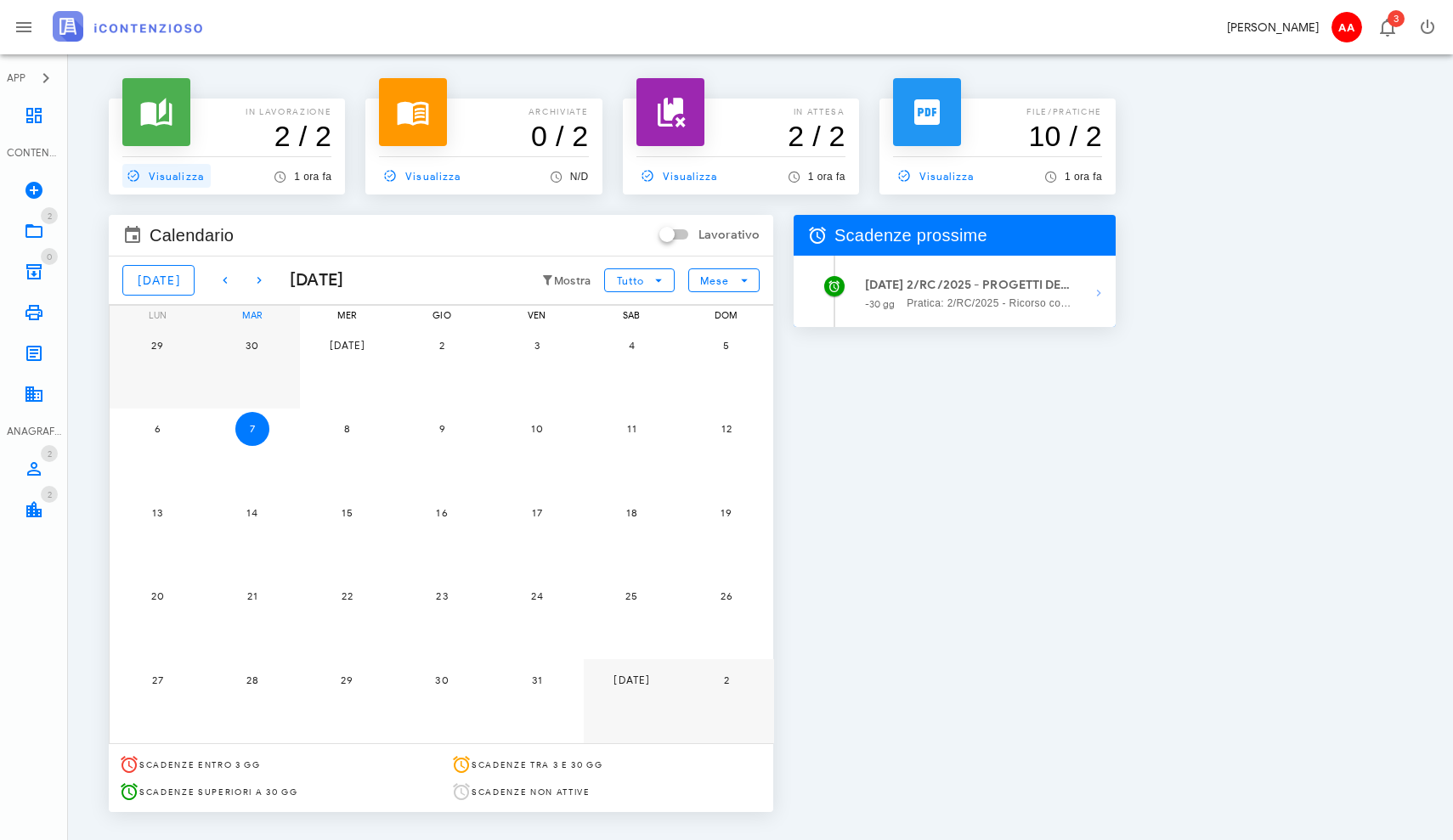
click at [153, 174] on span "Visualizza" at bounding box center [163, 175] width 81 height 15
